Goal: Task Accomplishment & Management: Complete application form

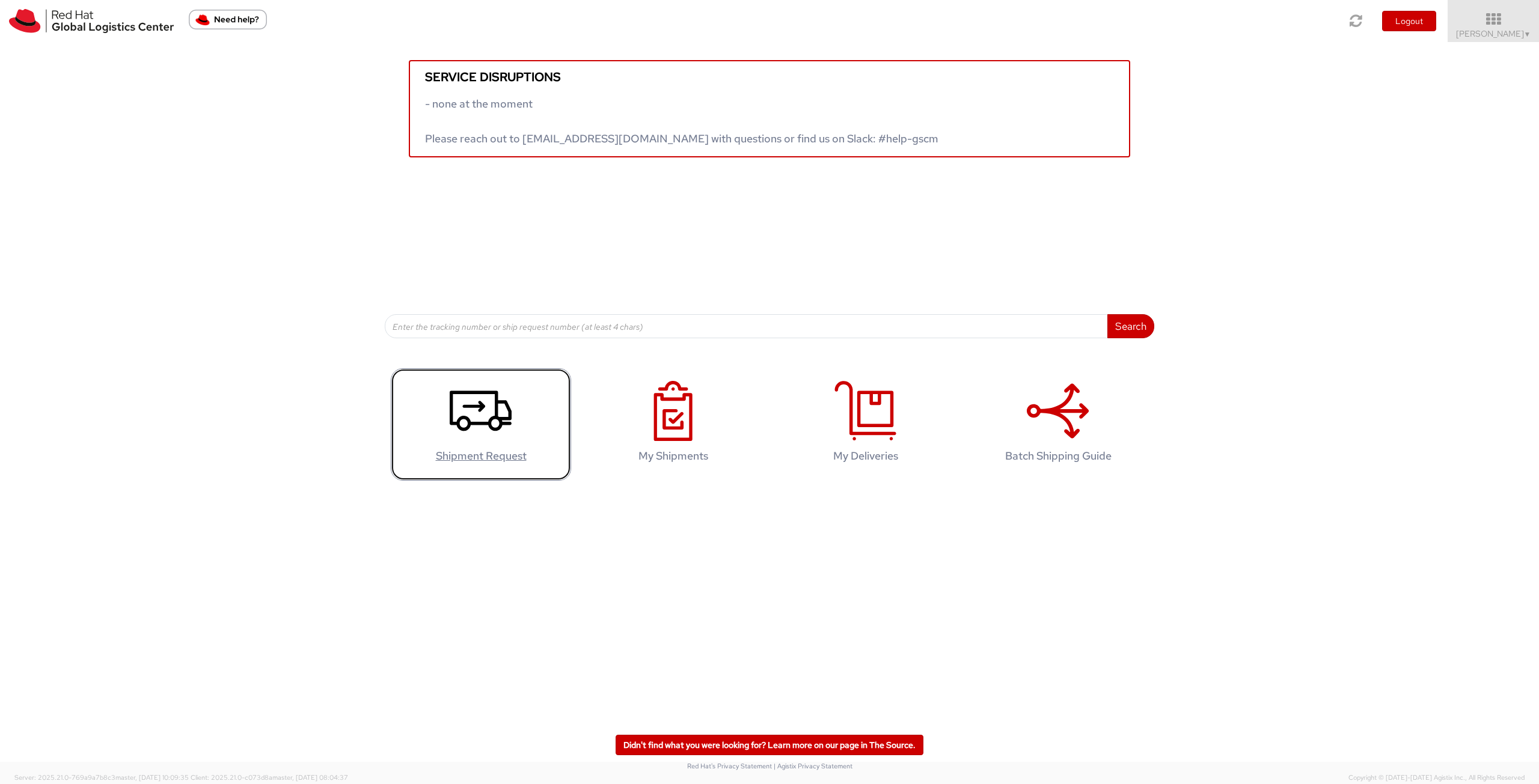
click at [465, 411] on icon at bounding box center [481, 411] width 62 height 60
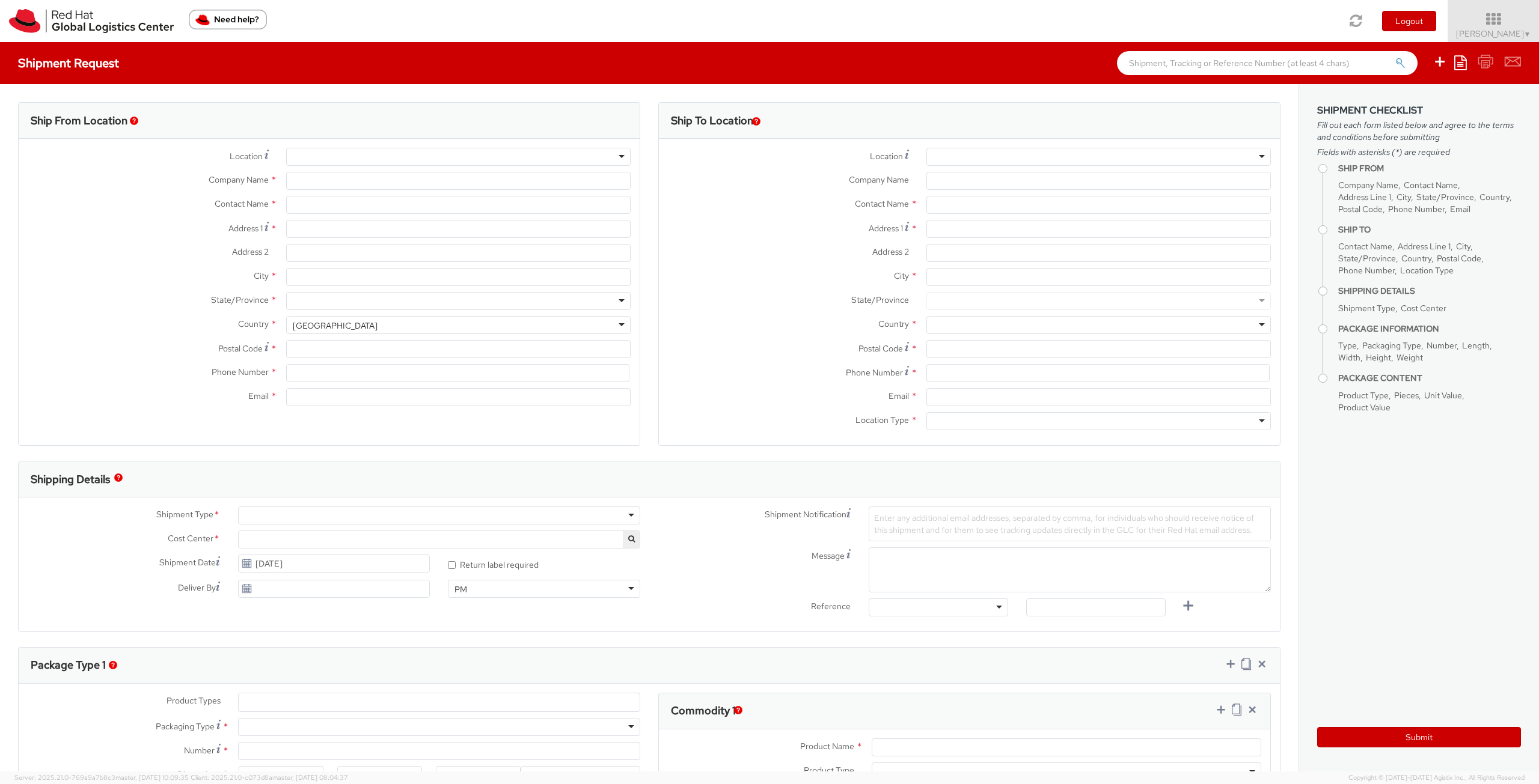
select select
select select "756"
click at [485, 183] on input "Company Name *" at bounding box center [458, 181] width 344 height 18
click at [583, 157] on div at bounding box center [458, 157] width 344 height 18
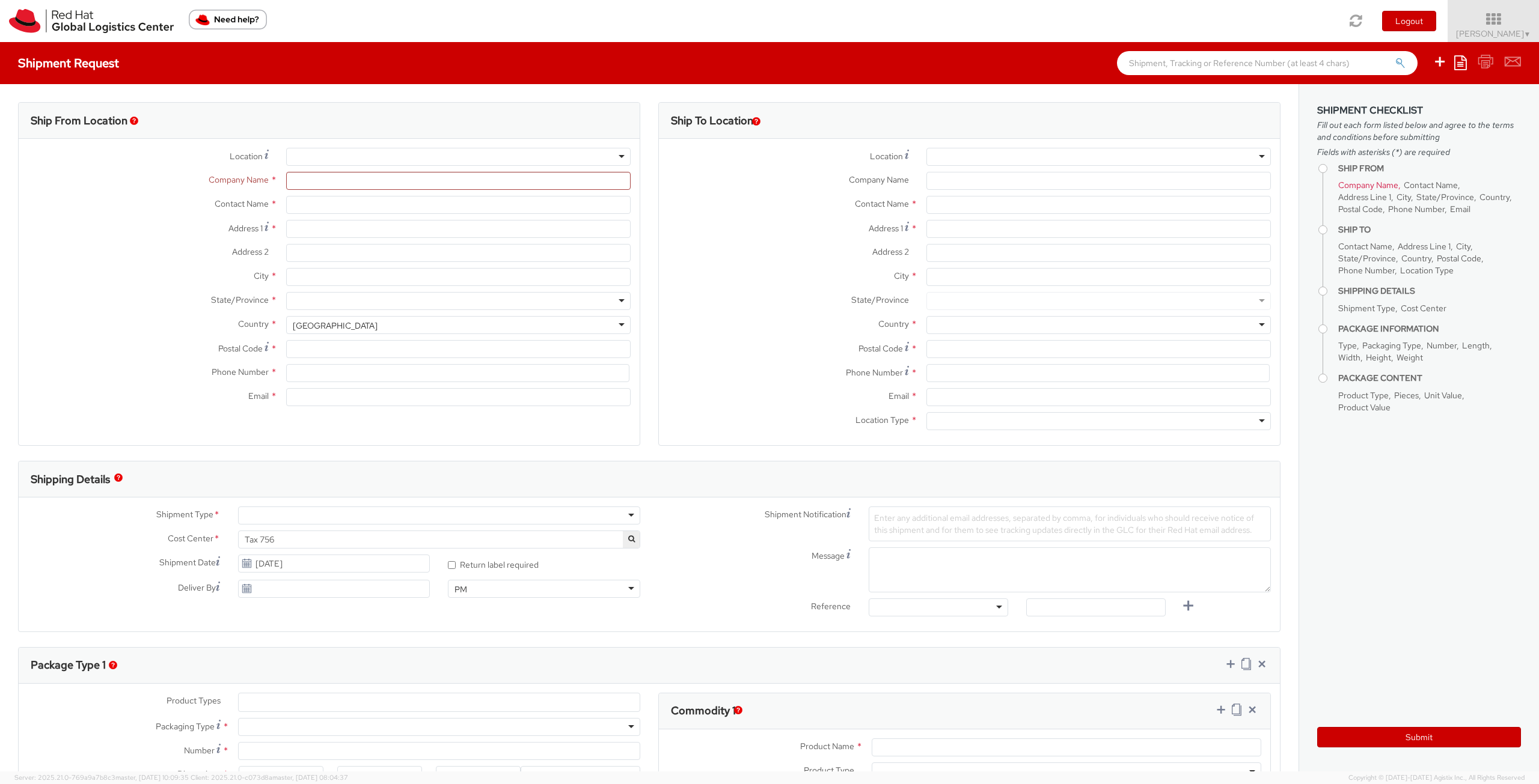
type input "Red Hat Limited"
type input "[PERSON_NAME]"
type input "[STREET_ADDRESS]"
type input "Kinsale Rd"
type input "[GEOGRAPHIC_DATA]"
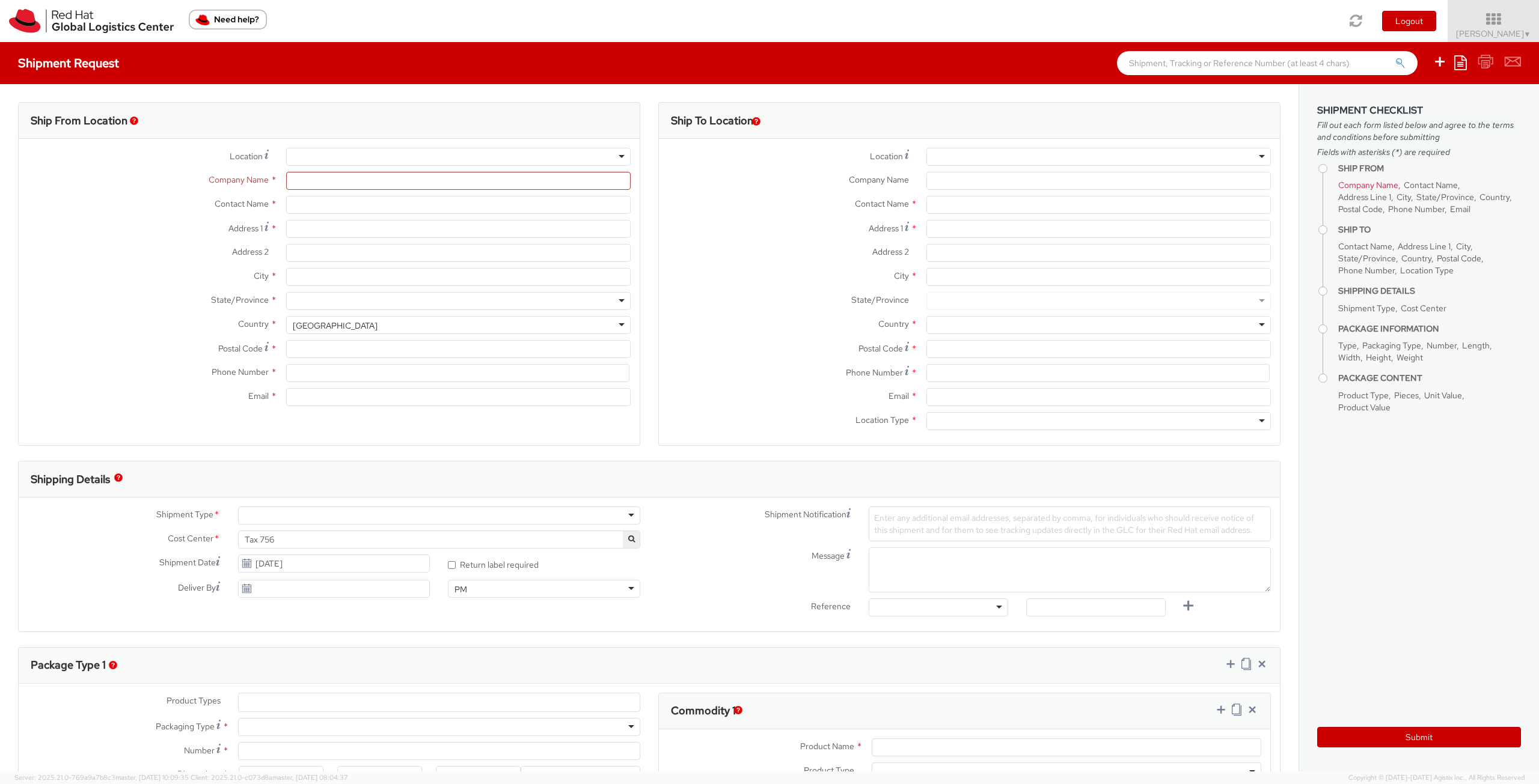
type input "T12 XR60"
type input "353 21 2303400"
type input "[EMAIL_ADDRESS][DOMAIN_NAME]"
select select "CM"
select select "KGS"
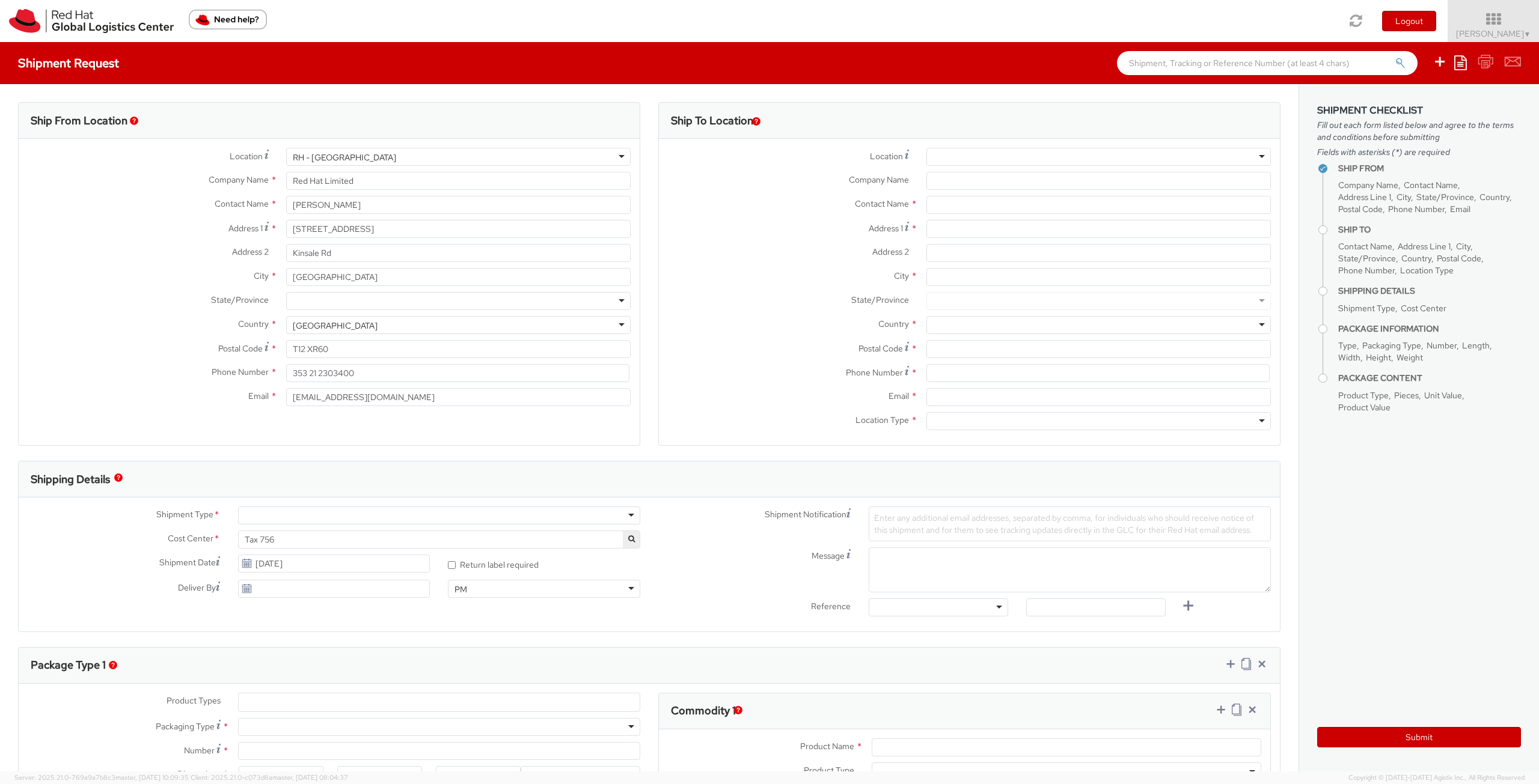
click at [1061, 156] on div at bounding box center [1099, 157] width 344 height 18
click at [803, 218] on div "Contact Name *" at bounding box center [969, 208] width 621 height 24
click at [956, 185] on input "Company Name *" at bounding box center [1099, 181] width 344 height 18
paste input "Digital and Population Data Services Agency"
type input "Digital and Population Data Services Agency"
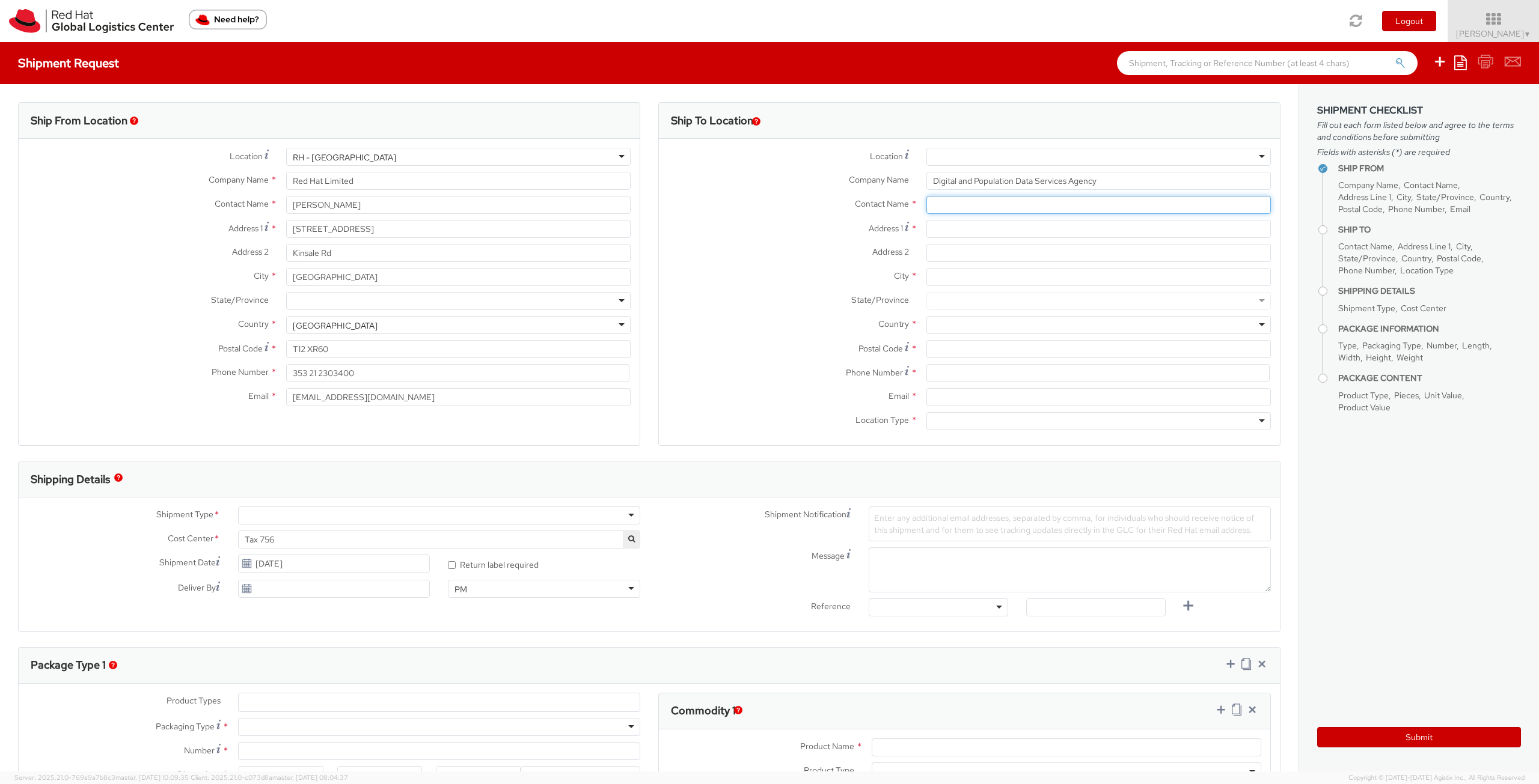
click at [973, 200] on input "text" at bounding box center [1099, 205] width 344 height 18
type input "Tax Officer"
click at [760, 235] on label "Address 1 *" at bounding box center [787, 228] width 258 height 16
click at [927, 235] on input "Address 1 *" at bounding box center [1099, 229] width 344 height 18
paste input "FI-00531"
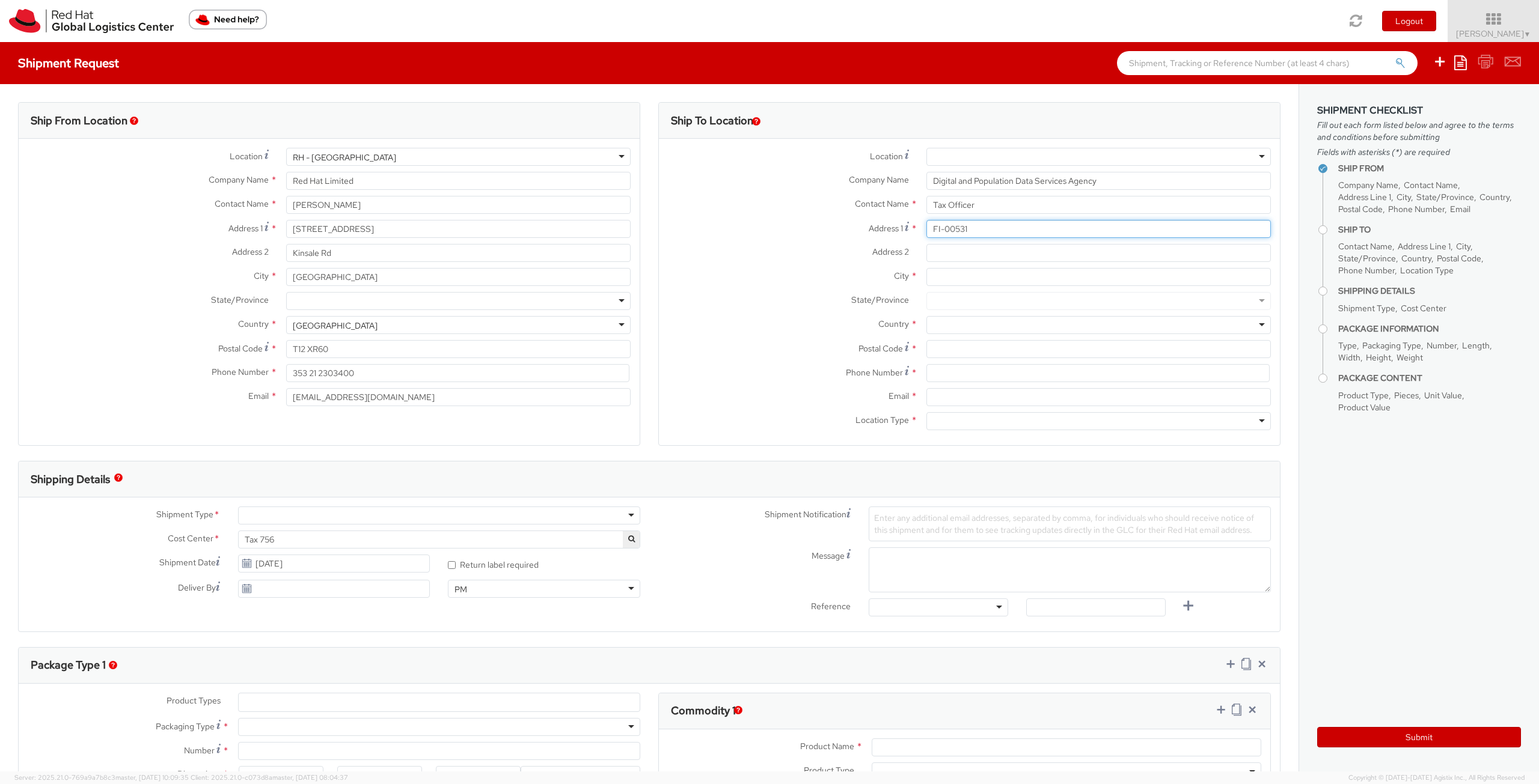
type input "FI-00531"
click at [960, 249] on input "Address 2 *" at bounding box center [1099, 253] width 344 height 18
click at [955, 274] on input "City *" at bounding box center [1099, 277] width 344 height 18
type input "[GEOGRAPHIC_DATA]"
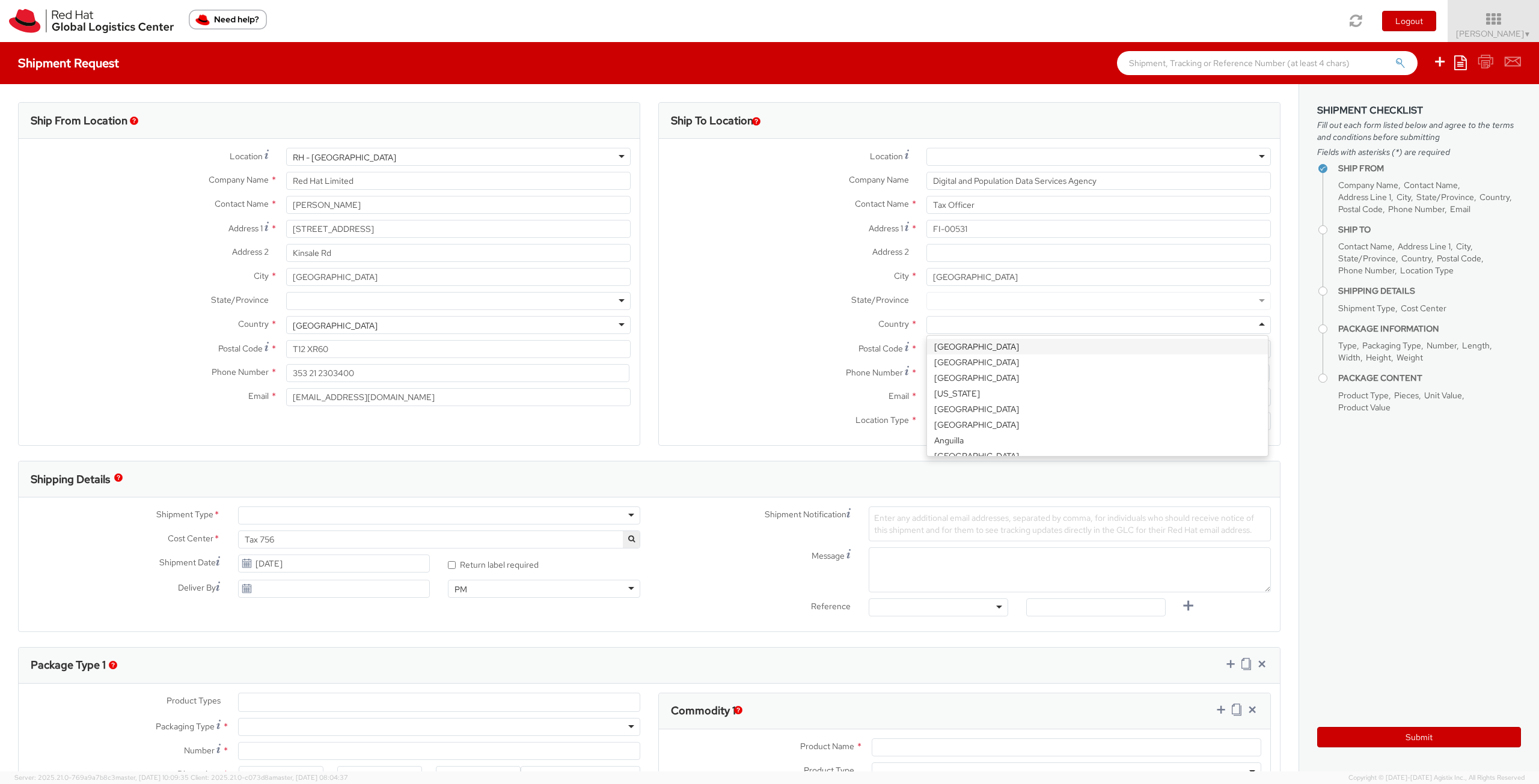
click at [938, 329] on div at bounding box center [1099, 325] width 344 height 18
type input "[GEOGRAPHIC_DATA]"
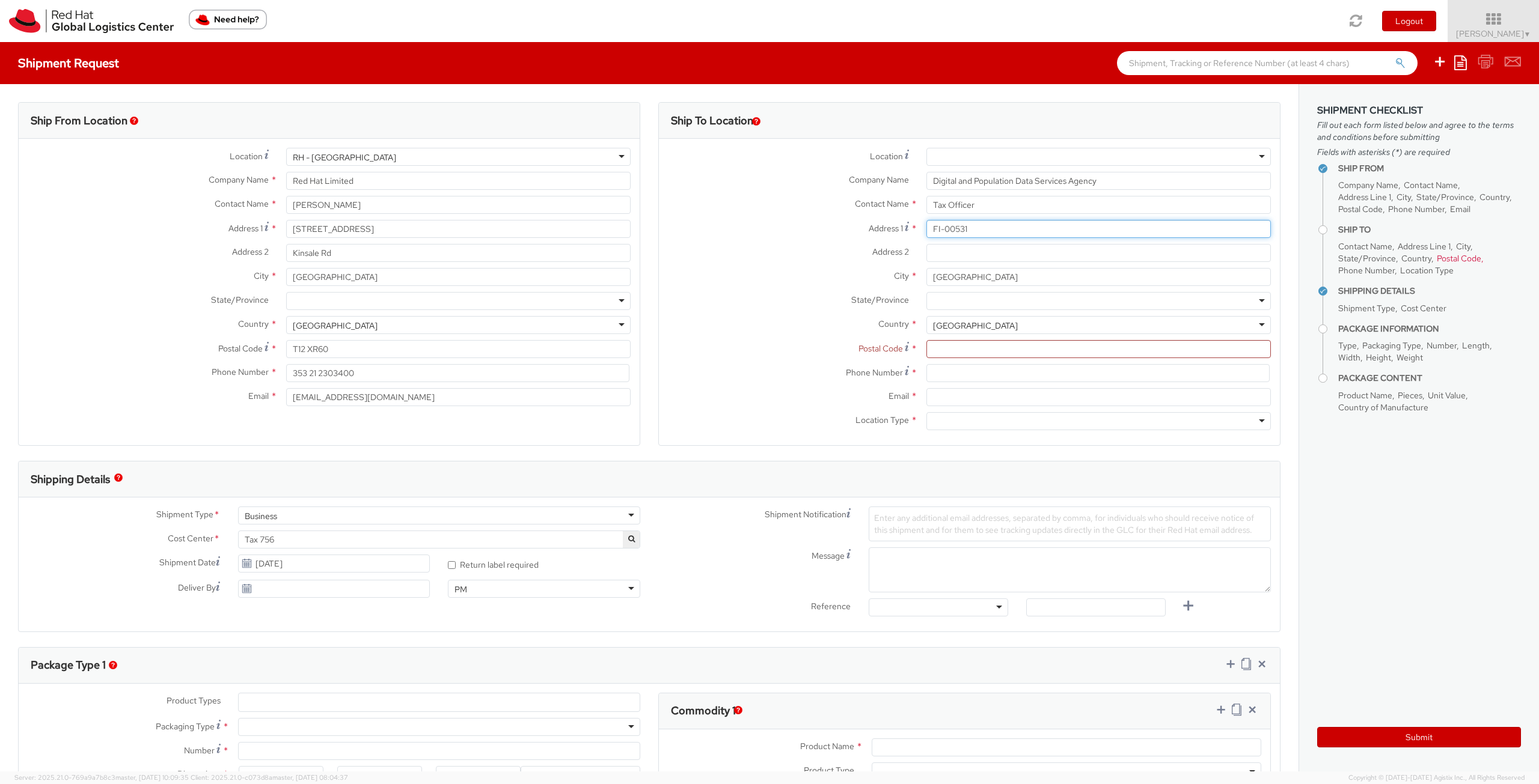
drag, startPoint x: 982, startPoint y: 224, endPoint x: 866, endPoint y: 234, distance: 116.4
click at [866, 234] on div "Address 1 * FI-00531" at bounding box center [969, 229] width 621 height 18
click at [951, 346] on input "Postal Code *" at bounding box center [1099, 349] width 344 height 18
paste input "FI-00531"
type input "FI-00531"
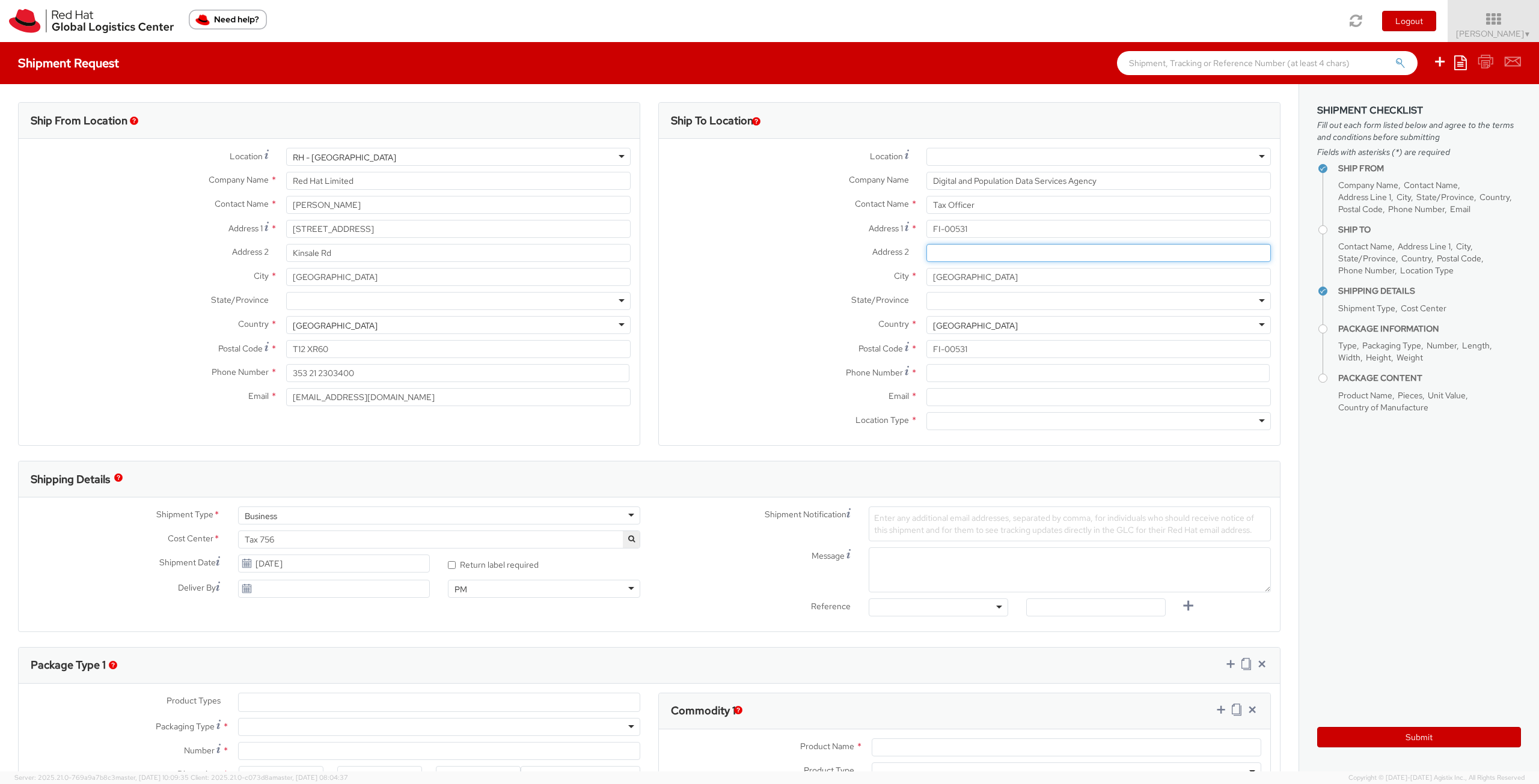
click at [945, 248] on input "Address 2 *" at bounding box center [1099, 253] width 344 height 18
paste input "P.O. Box 123"
type input "P.O. Box 123"
click at [951, 302] on div at bounding box center [1099, 301] width 344 height 18
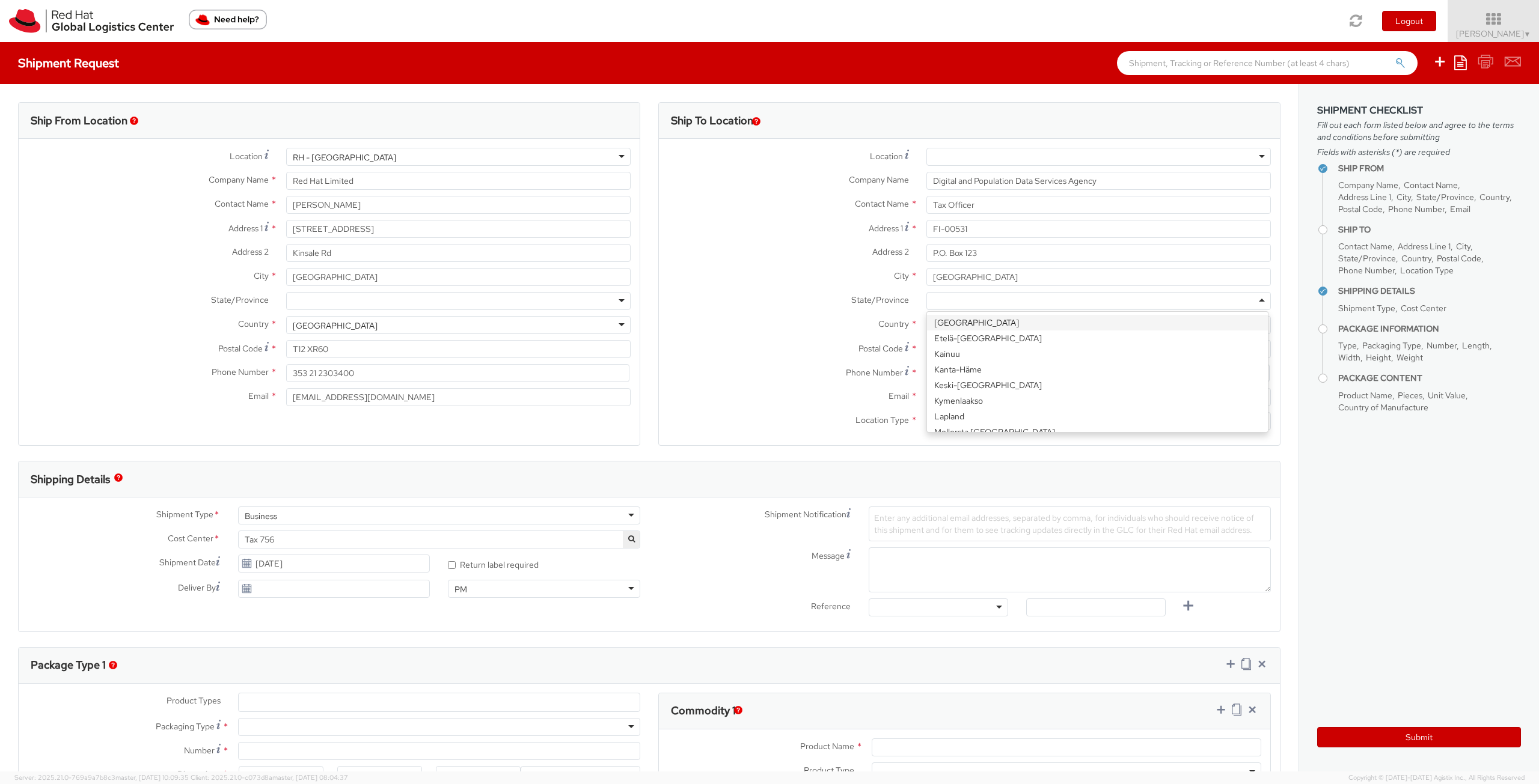
click at [950, 304] on div at bounding box center [1099, 301] width 344 height 18
click at [786, 308] on div "State/Province * Etelä-Karjala Etelä-Pohjanmaa Kainuu Kanta-Häme Keski-Pohjanma…" at bounding box center [969, 301] width 621 height 18
click at [968, 372] on input at bounding box center [1098, 373] width 343 height 18
paste input "[PHONE_NUMBER]"
type input "[PHONE_NUMBER]"
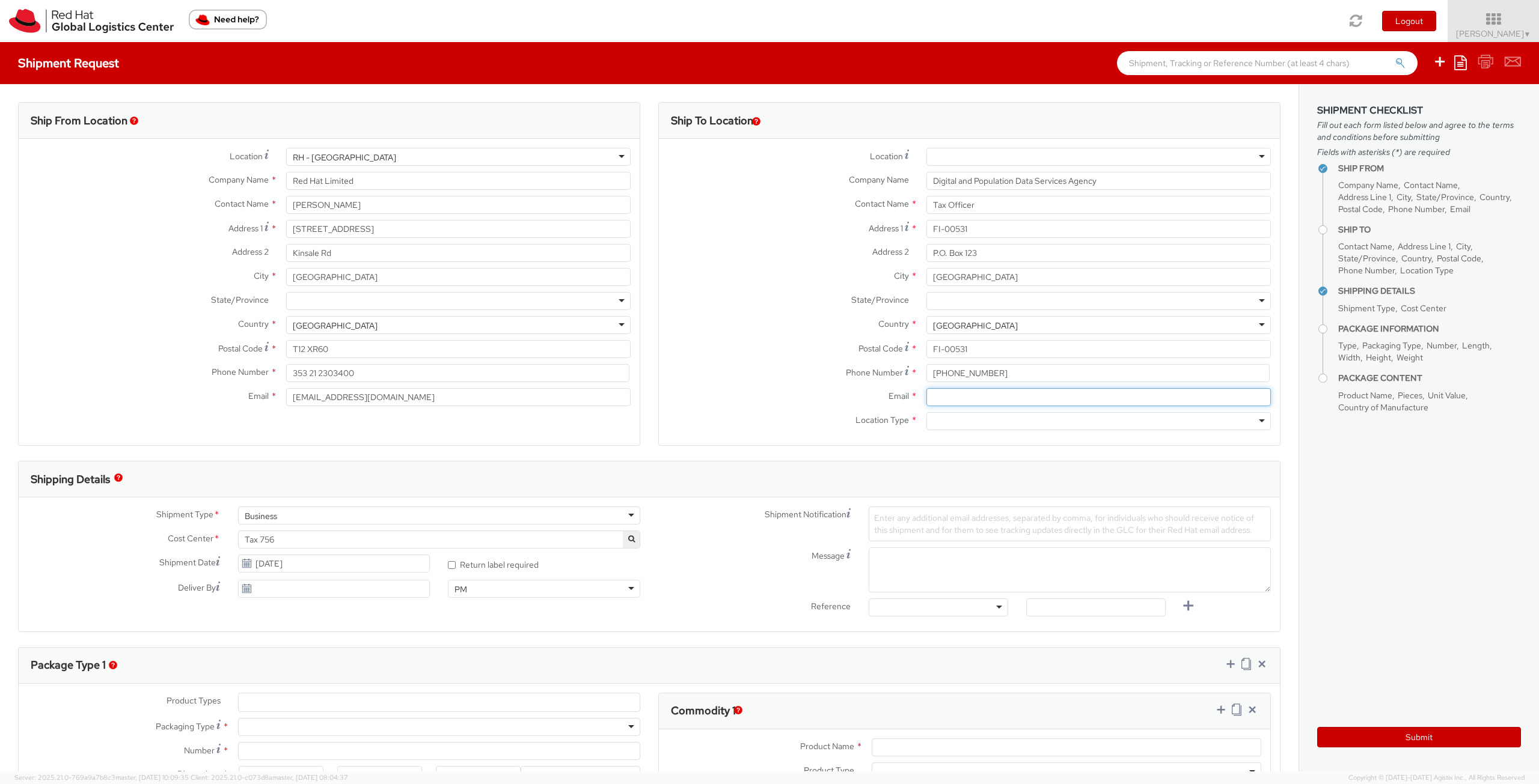
click at [928, 405] on input "Email *" at bounding box center [1099, 397] width 344 height 18
paste input "[EMAIL_ADDRESS][DOMAIN_NAME]"
type input "[EMAIL_ADDRESS][DOMAIN_NAME]"
click at [972, 424] on div at bounding box center [1099, 421] width 344 height 18
click at [850, 338] on div "Country * Finland Finland Afghanistan Albania Algeria American Samoa Andorra An…" at bounding box center [969, 328] width 621 height 24
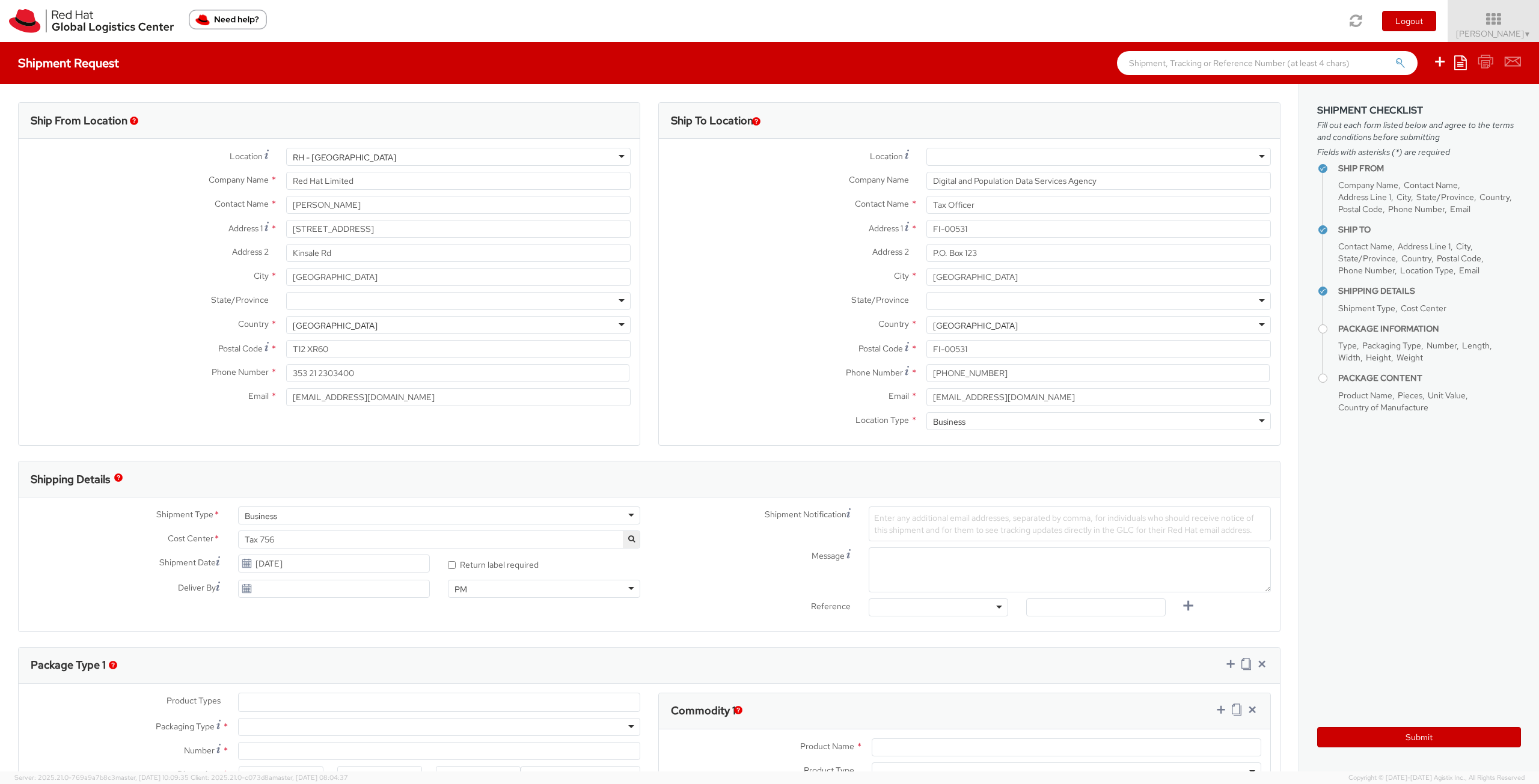
click at [772, 274] on label "City *" at bounding box center [787, 276] width 258 height 16
click at [927, 274] on input "[GEOGRAPHIC_DATA]" at bounding box center [1099, 277] width 344 height 18
click at [782, 290] on div "City * Helsinki" at bounding box center [969, 280] width 621 height 24
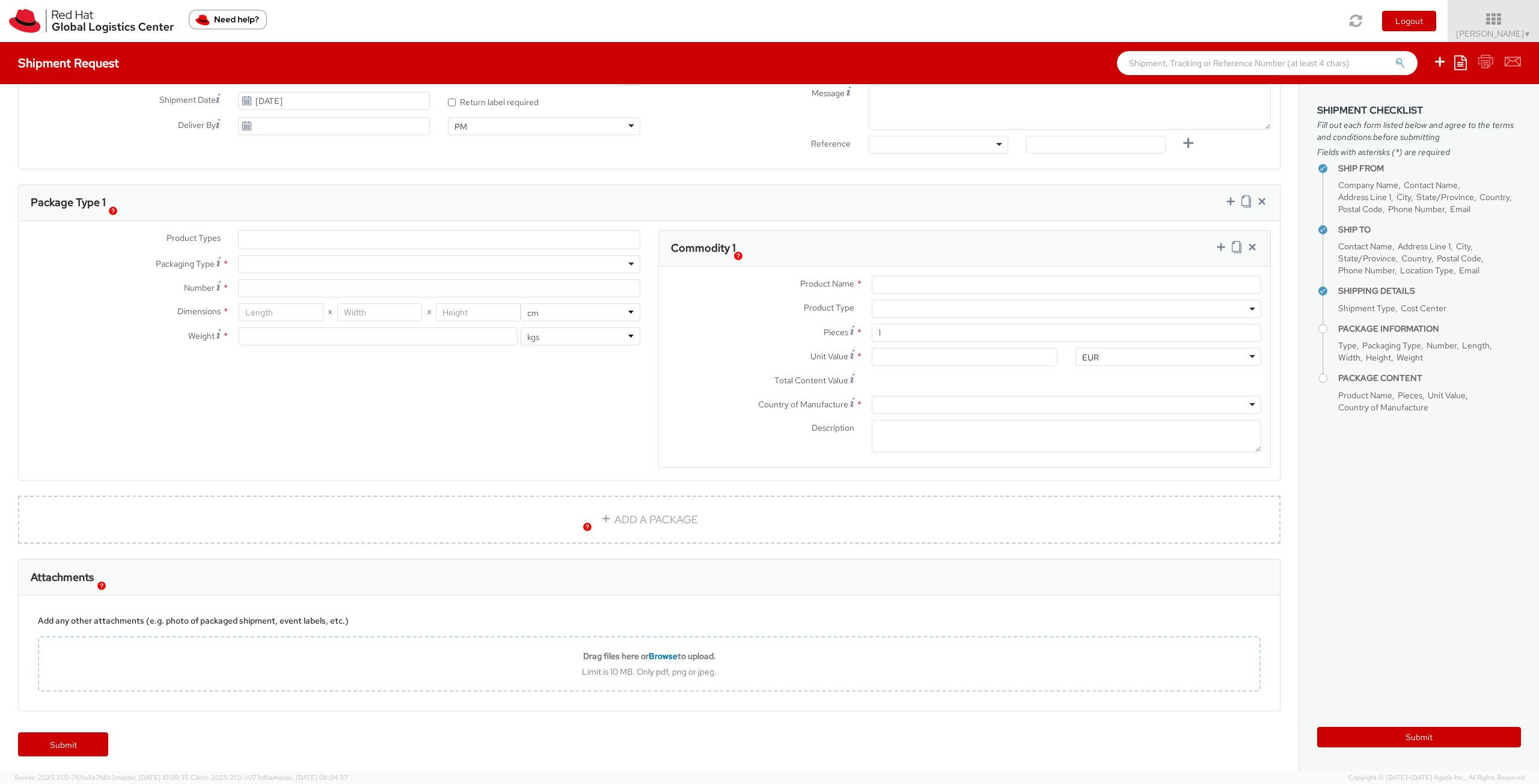
scroll to position [466, 0]
click at [276, 265] on div at bounding box center [439, 262] width 402 height 18
type input "1"
type input "24.13"
type input "31.75"
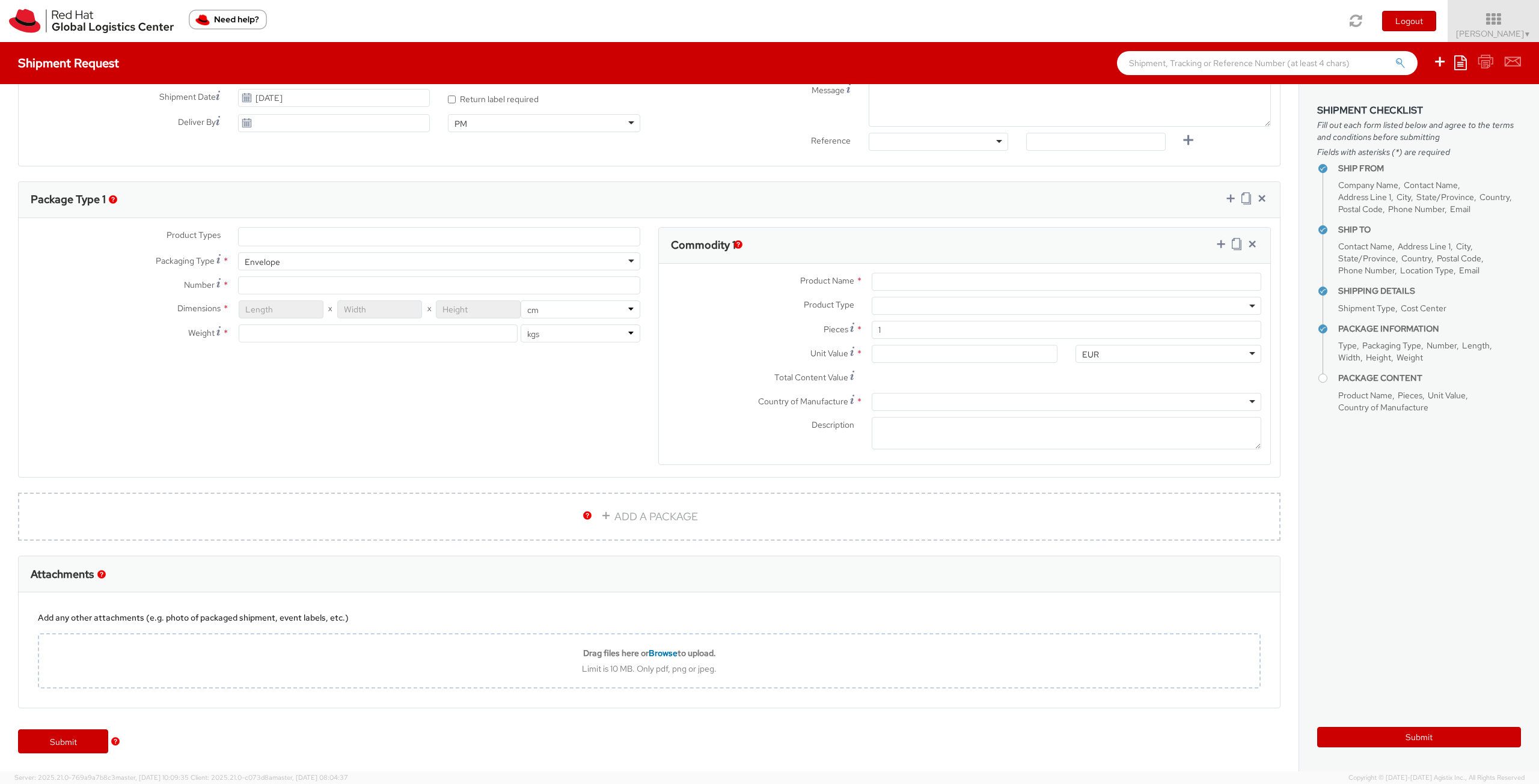
type input "0.64"
type input "0.5"
click at [372, 415] on div "Product Types * Documents Docking Station Laptop Monitor Other Hardware Server …" at bounding box center [650, 353] width 1261 height 253
click at [945, 282] on input "Product Name *" at bounding box center [1066, 282] width 389 height 18
click at [740, 315] on div "Product Type * Documents Docking Station Laptop Monitor Other Hardware Server T…" at bounding box center [964, 309] width 611 height 24
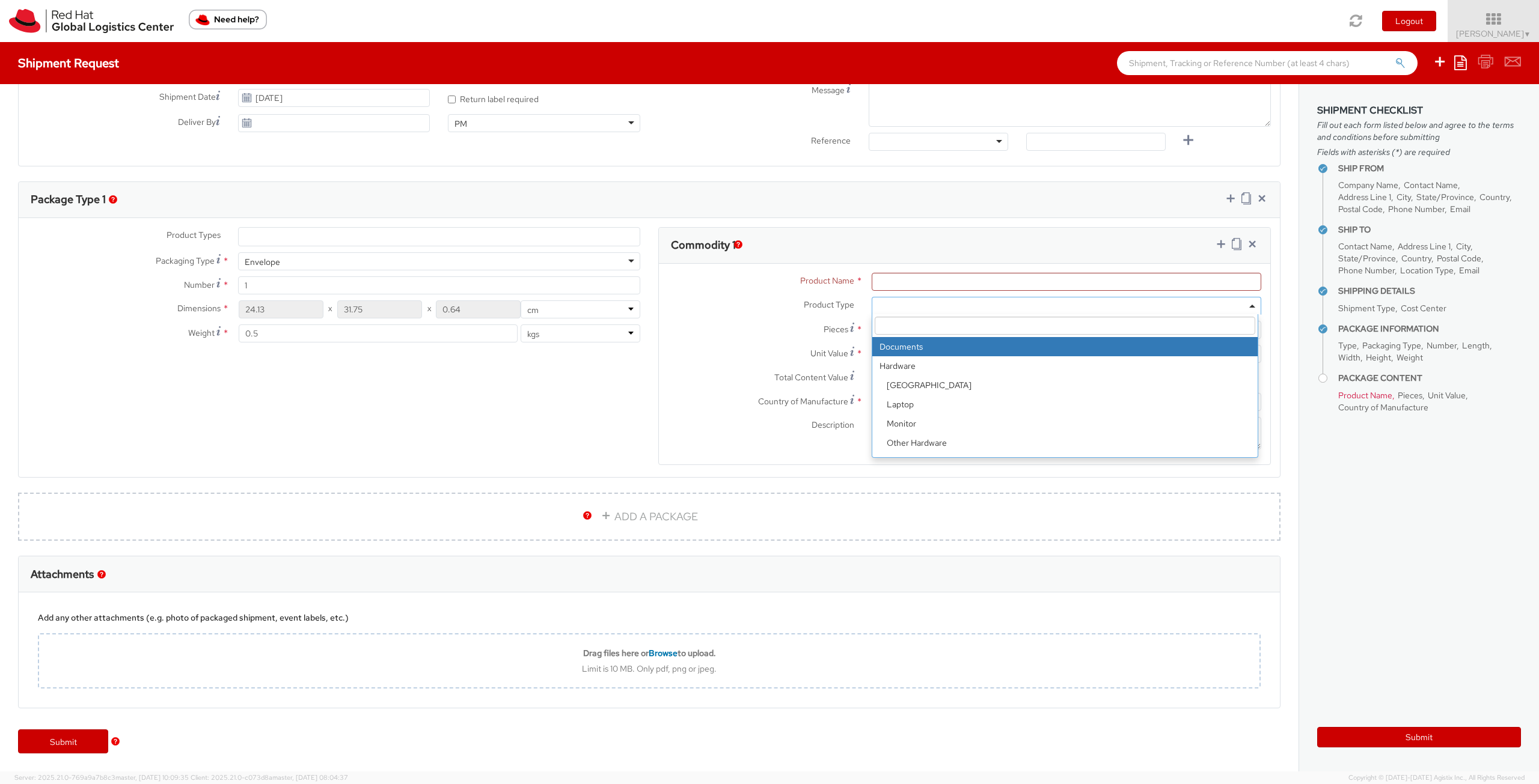
click at [1146, 308] on span at bounding box center [1066, 306] width 389 height 18
select select "DOCUMENT"
type input "Documents"
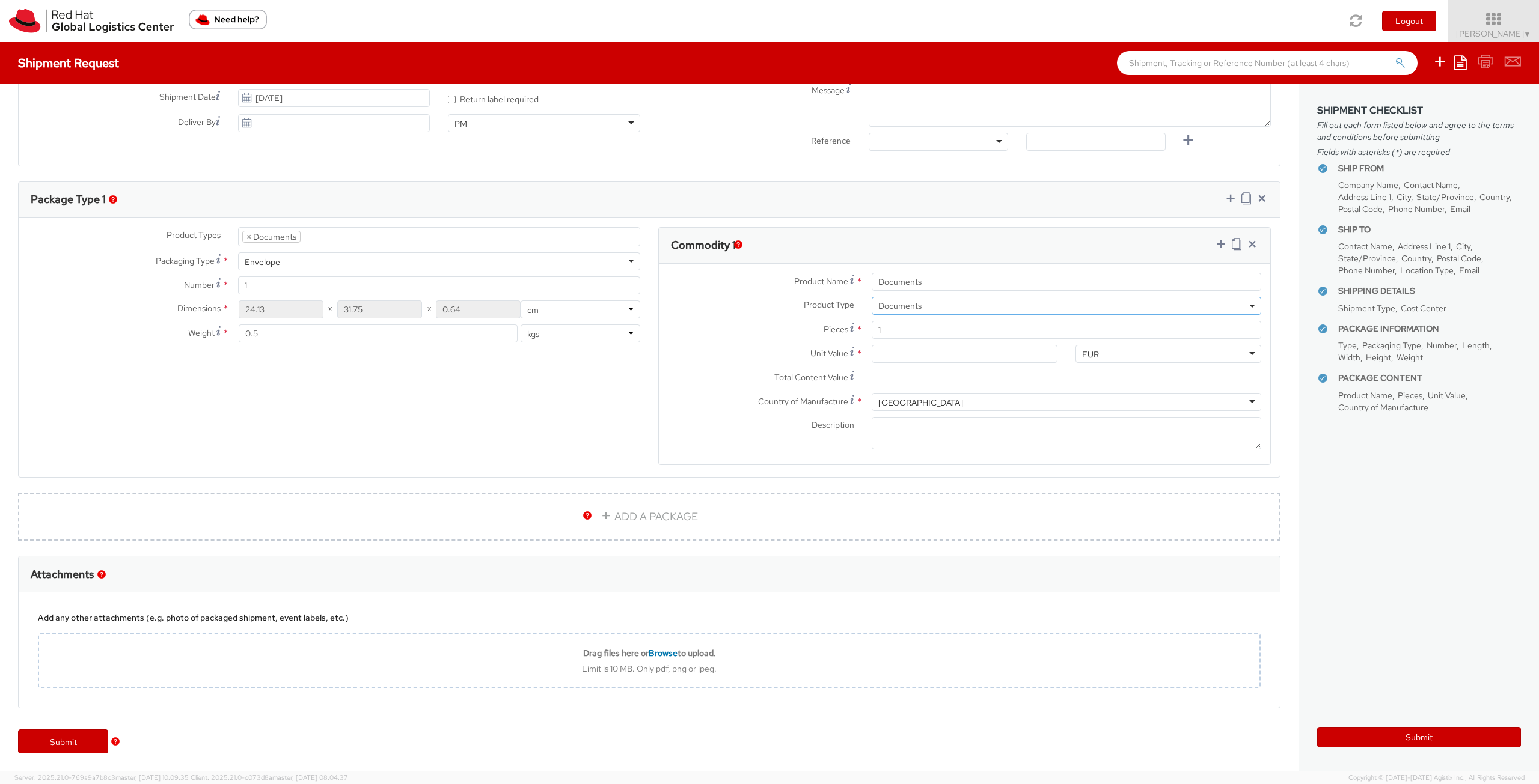
click at [738, 326] on label "Pieces *" at bounding box center [760, 329] width 204 height 16
click at [871, 326] on input "1" at bounding box center [1066, 330] width 389 height 18
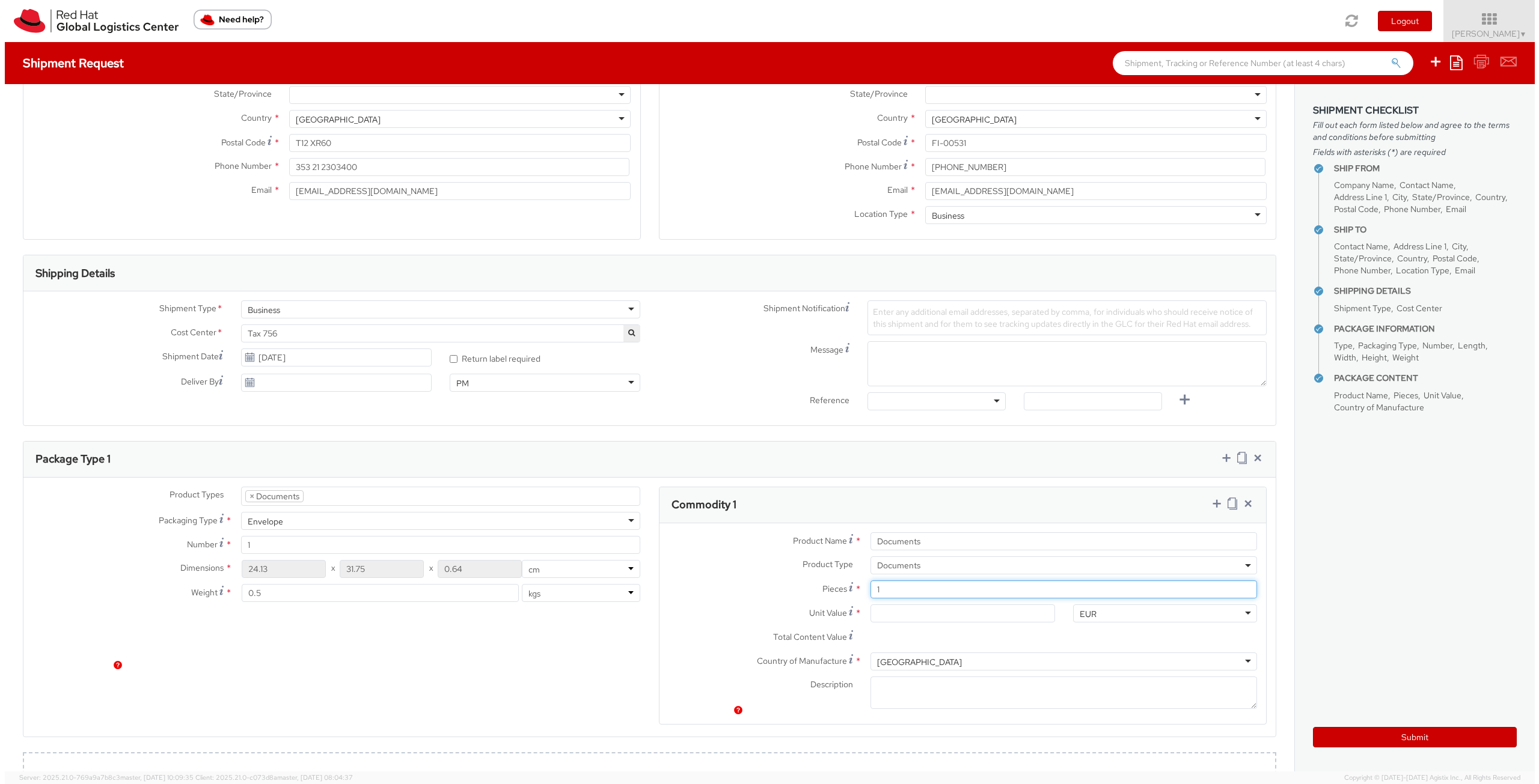
scroll to position [0, 0]
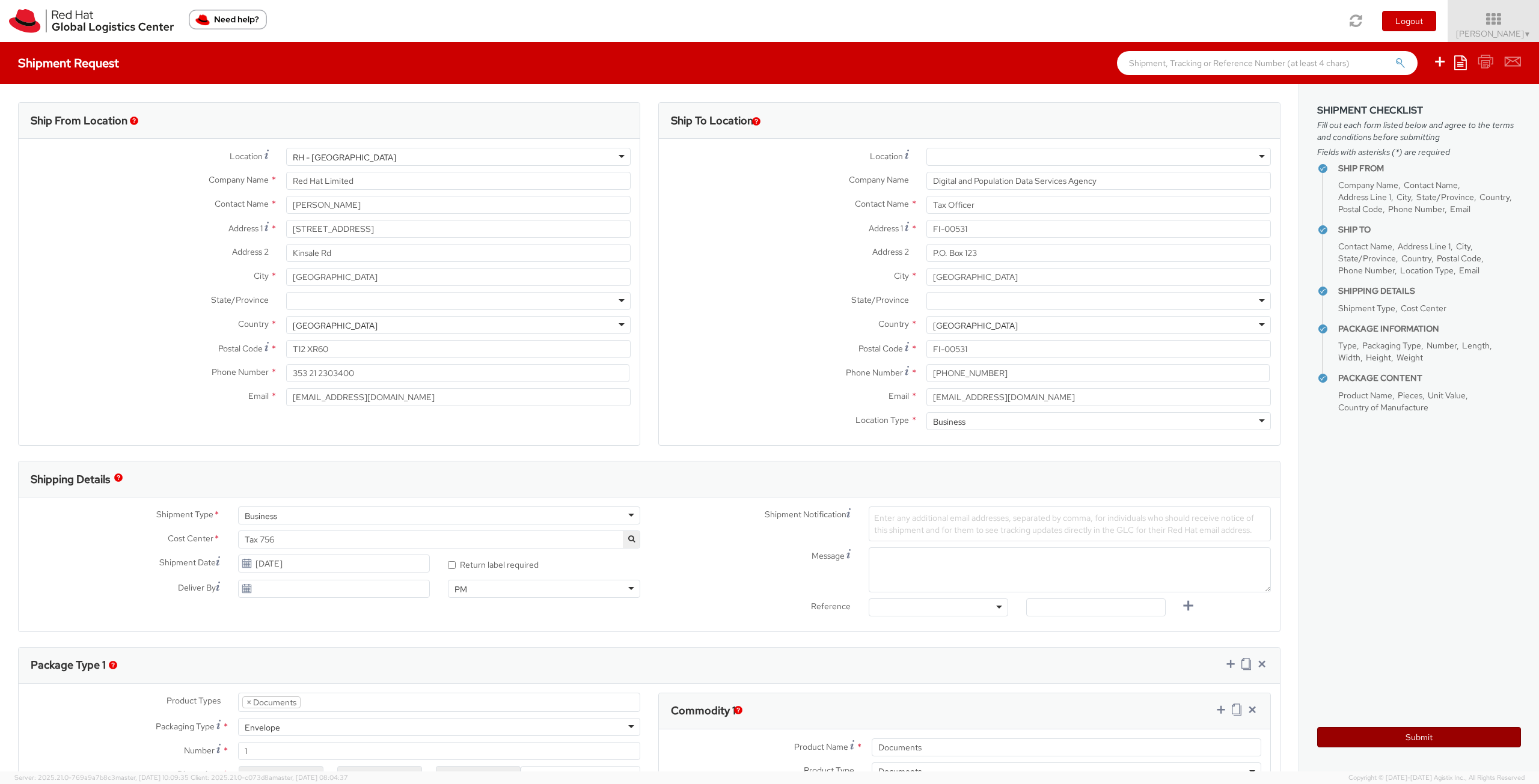
click at [1421, 732] on button "Submit" at bounding box center [1419, 737] width 204 height 21
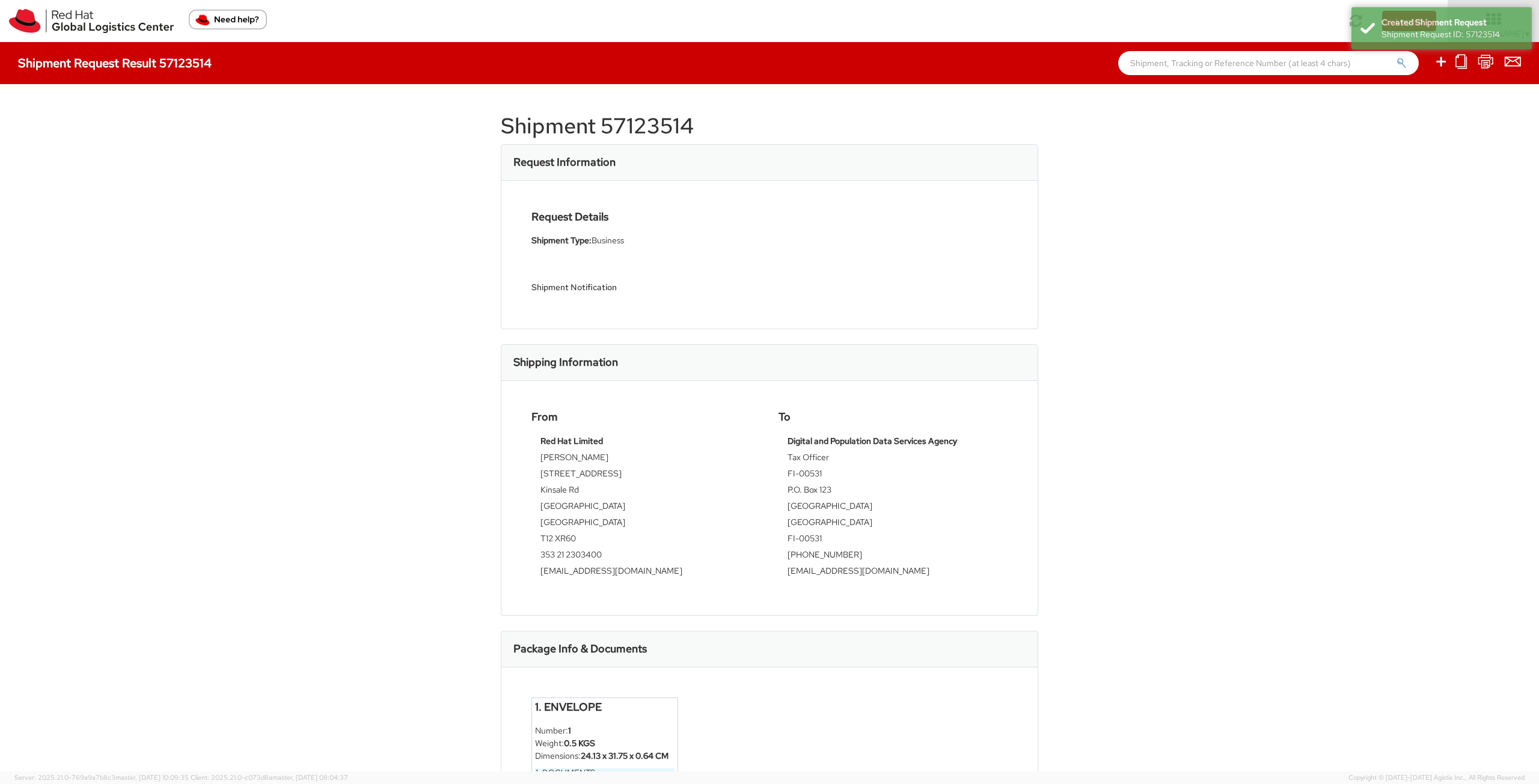
click at [293, 313] on div "Shipment 57123514 Request Information Request Details Shipment Type: Business S…" at bounding box center [769, 428] width 1539 height 687
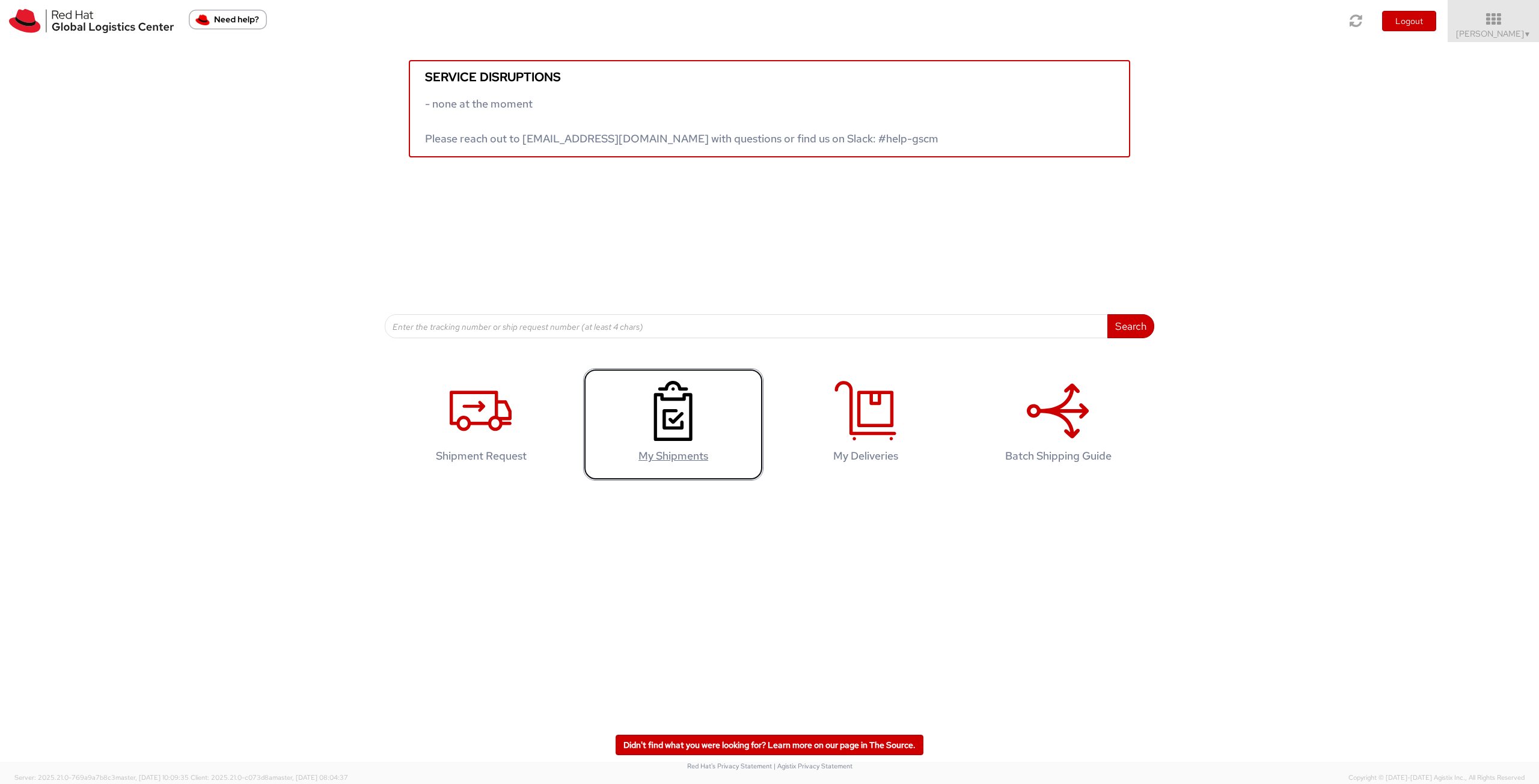
click at [646, 423] on icon at bounding box center [673, 411] width 62 height 60
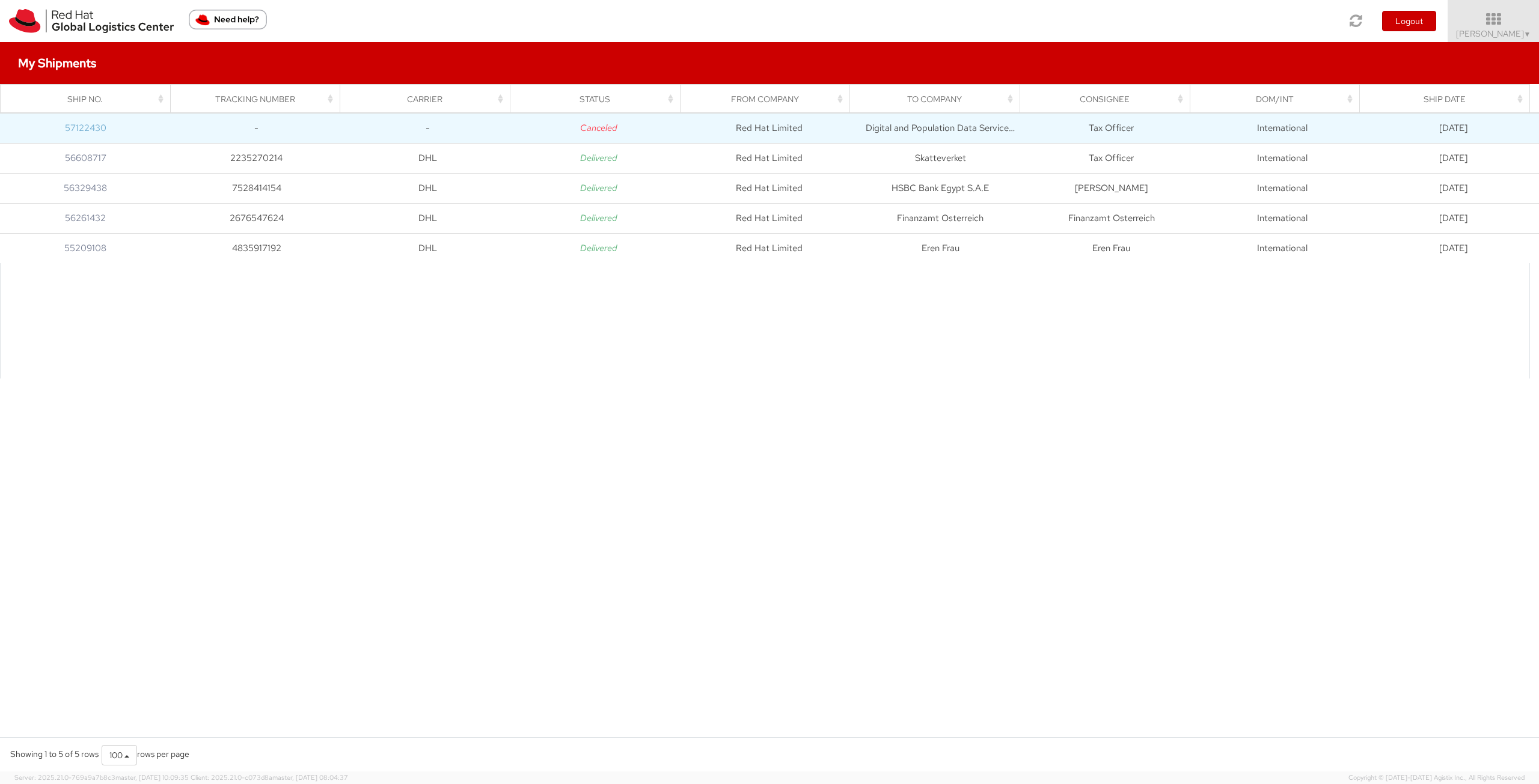
click at [81, 123] on link "57122430" at bounding box center [86, 128] width 41 height 12
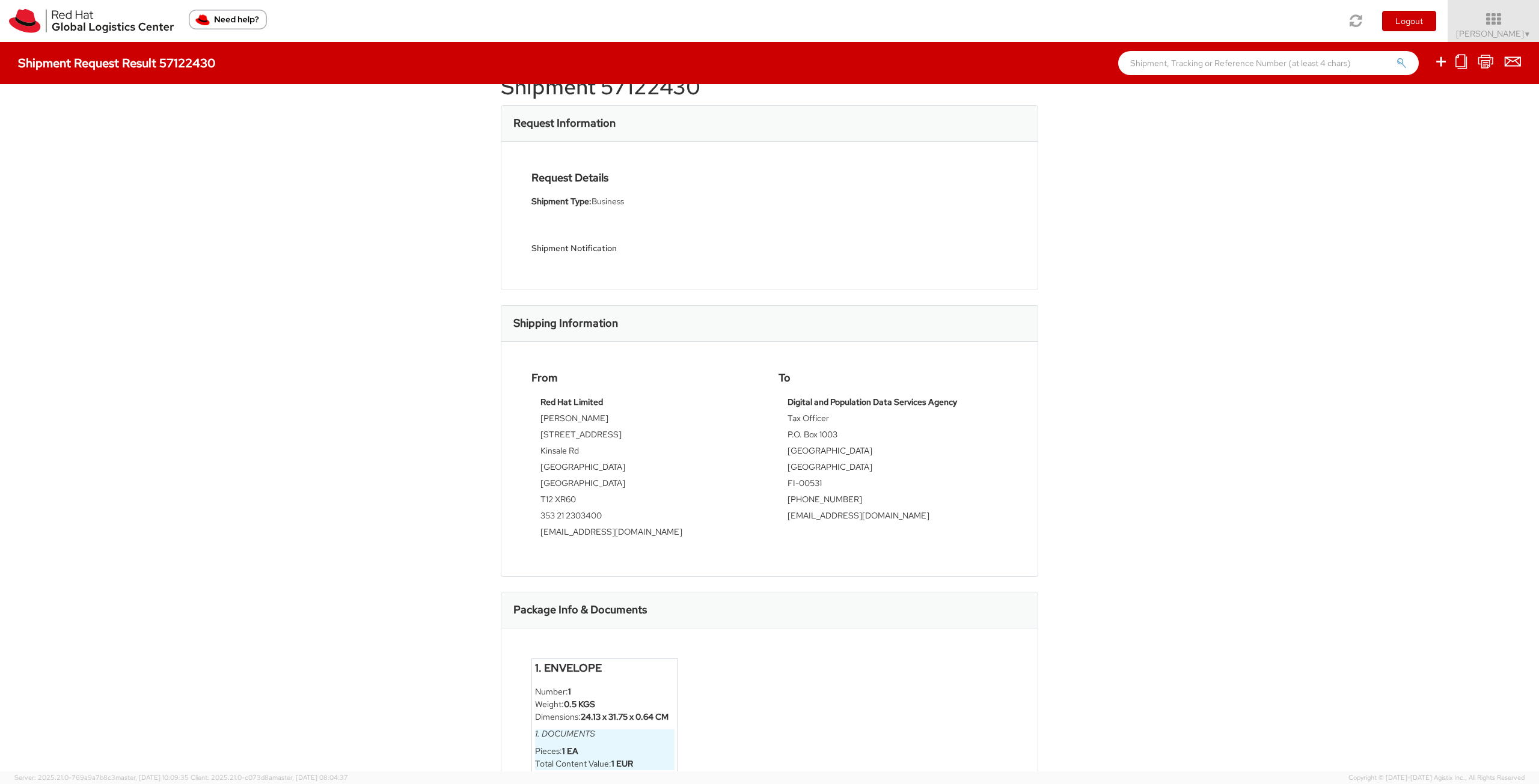
scroll to position [60, 0]
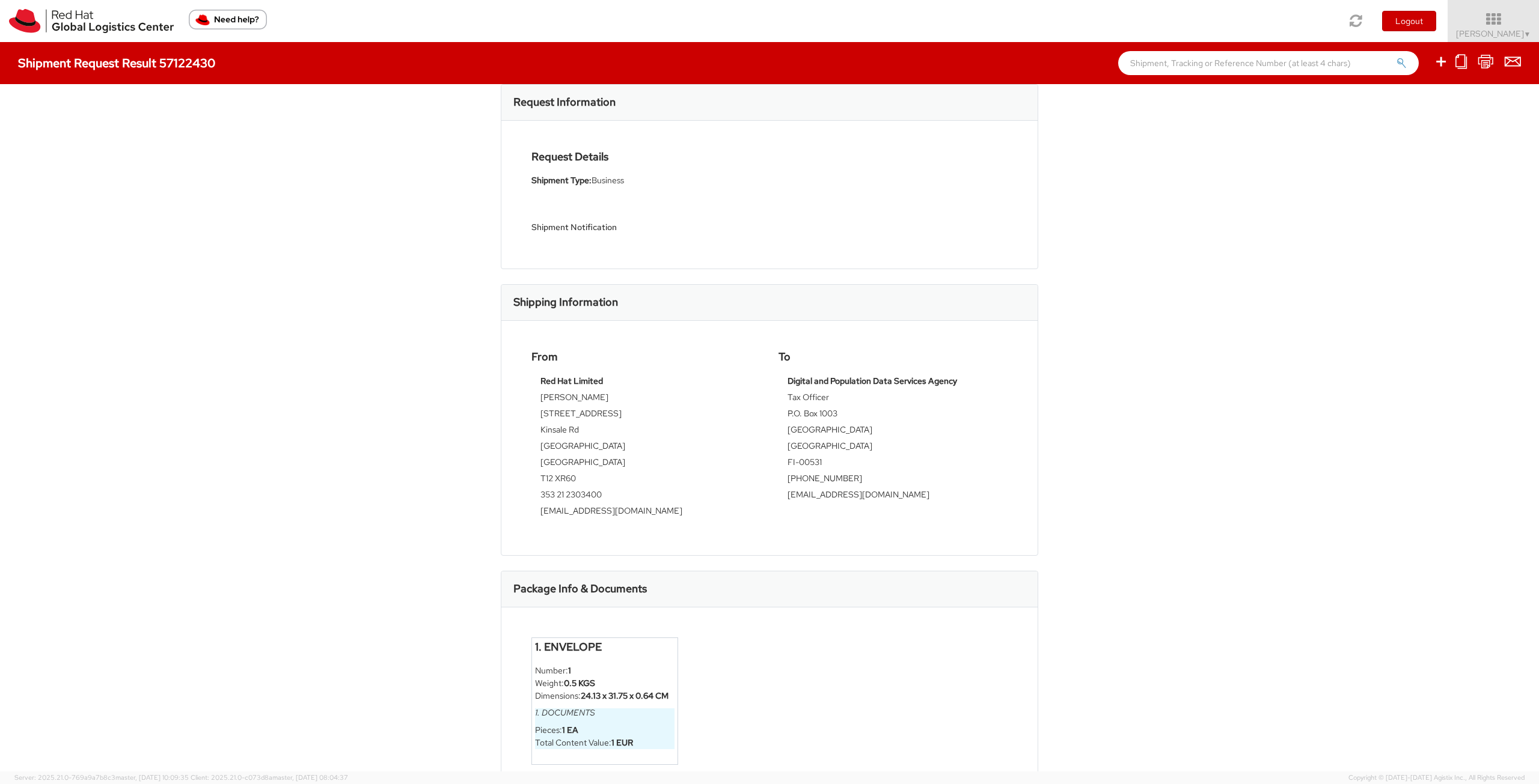
click at [852, 380] on strong "Digital and Population Data Services Agency" at bounding box center [872, 381] width 170 height 11
copy tbody "Digital and Population Data Services Agency"
click at [831, 455] on td "[GEOGRAPHIC_DATA]" at bounding box center [893, 448] width 211 height 16
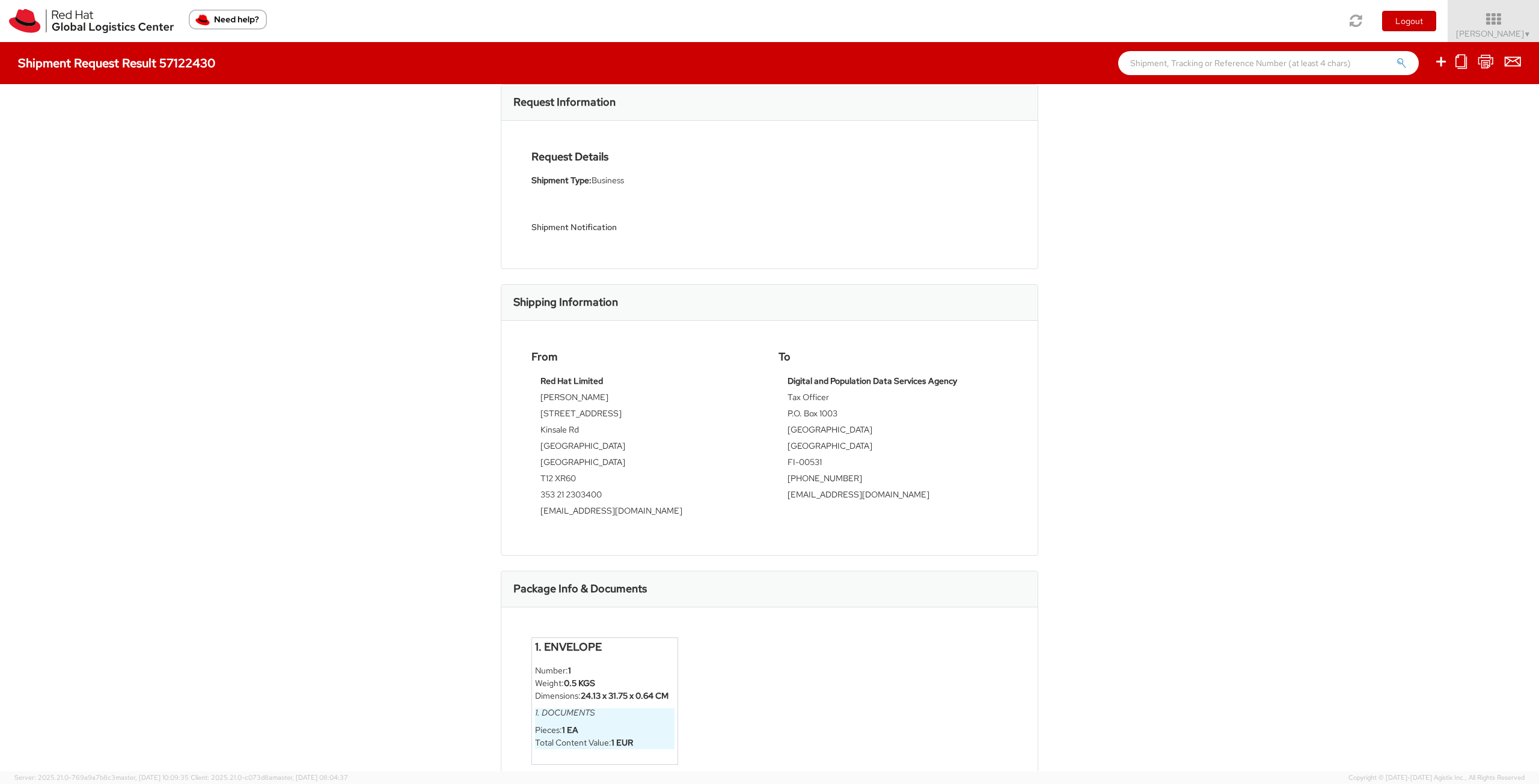
click at [878, 381] on strong "Digital and Population Data Services Agency" at bounding box center [872, 381] width 170 height 11
copy tbody "Digital and Population Data Services Agency"
drag, startPoint x: 829, startPoint y: 463, endPoint x: 779, endPoint y: 461, distance: 50.0
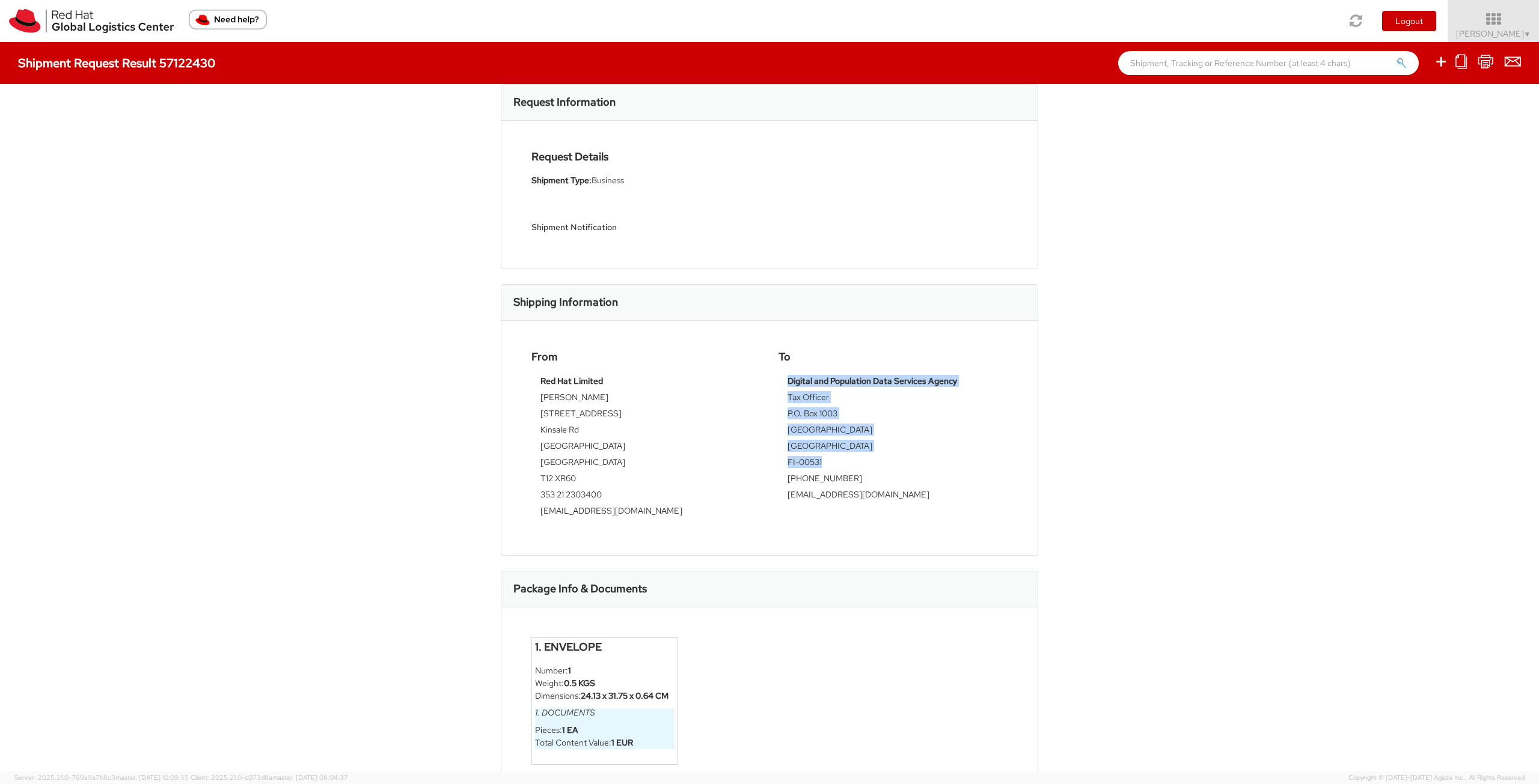
click at [779, 461] on div "Digital and Population Data Services Agency Tax Officer P.O. Box 1003 Helsinki …" at bounding box center [893, 441] width 229 height 134
click at [834, 462] on td "FI-00531" at bounding box center [893, 464] width 211 height 16
drag, startPoint x: 829, startPoint y: 463, endPoint x: 783, endPoint y: 465, distance: 46.0
click at [787, 465] on td "FI-00531" at bounding box center [893, 464] width 211 height 16
copy td "FI-00531"
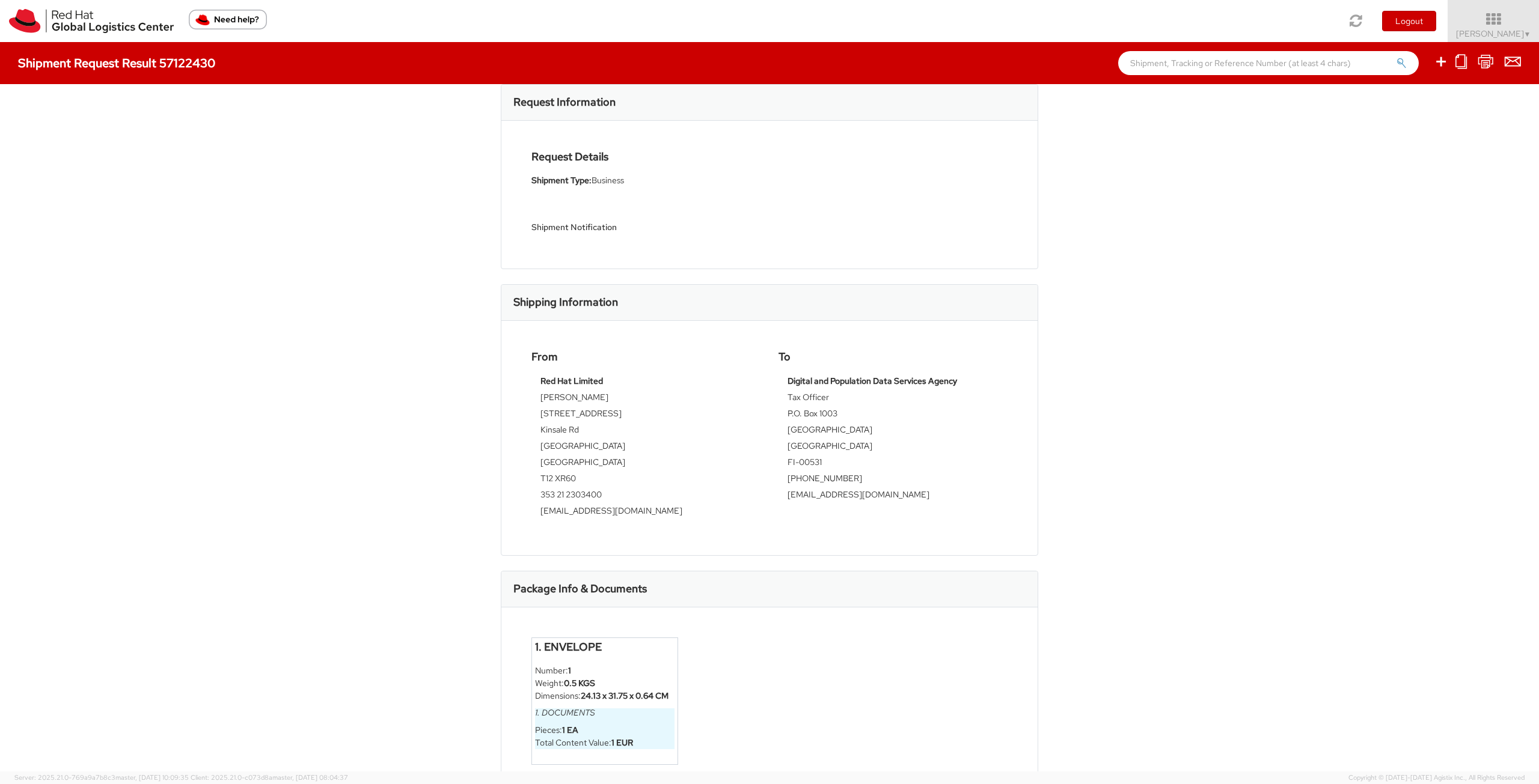
click at [841, 421] on td "P.O. Box 1003" at bounding box center [893, 415] width 211 height 16
drag, startPoint x: 856, startPoint y: 479, endPoint x: 783, endPoint y: 478, distance: 73.0
click at [787, 478] on td "[PHONE_NUMBER]" at bounding box center [893, 480] width 211 height 16
copy td "[PHONE_NUMBER]"
drag, startPoint x: 895, startPoint y: 497, endPoint x: 784, endPoint y: 496, distance: 111.0
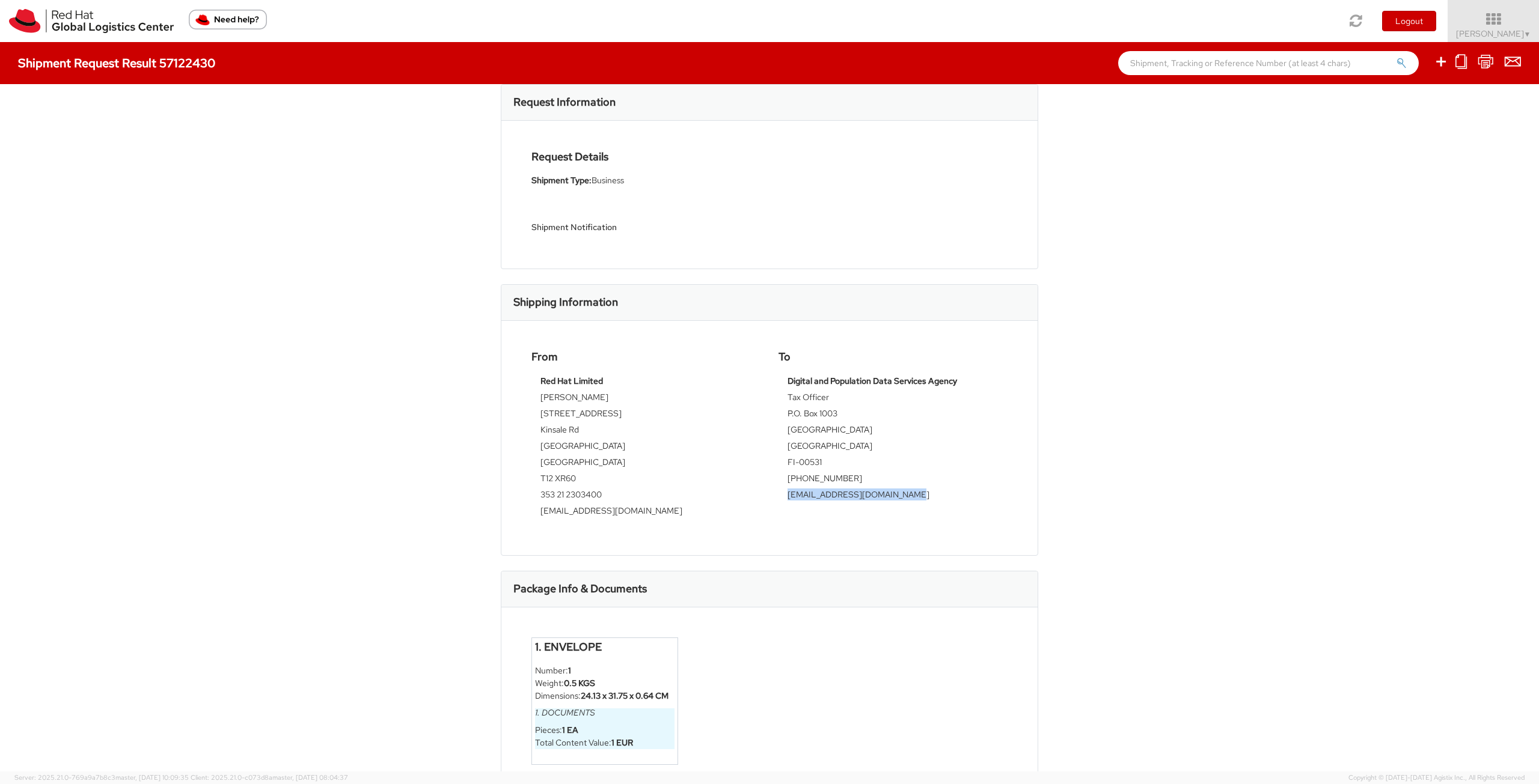
click at [787, 496] on td "[EMAIL_ADDRESS][DOMAIN_NAME]" at bounding box center [893, 496] width 211 height 16
copy td "[EMAIL_ADDRESS][DOMAIN_NAME]"
